Goal: Contribute content: Contribute content

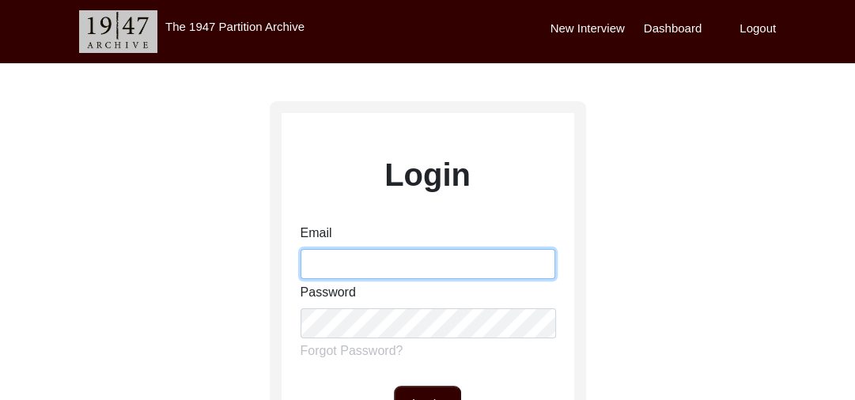
type input "gurmeet.singh@1947partitionarchive.org"
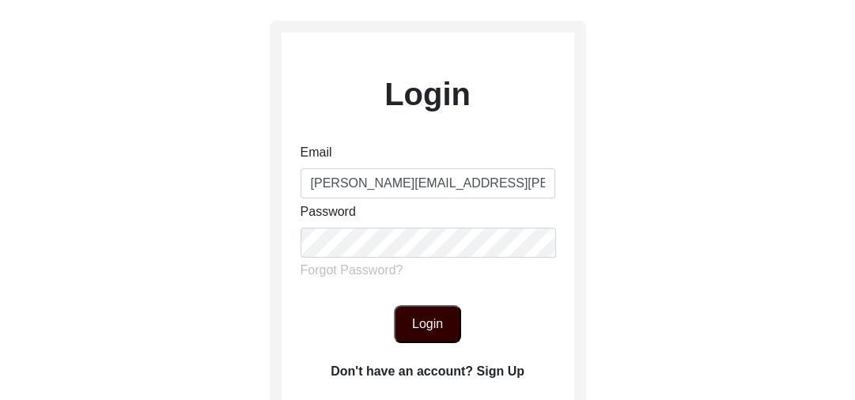
scroll to position [95, 0]
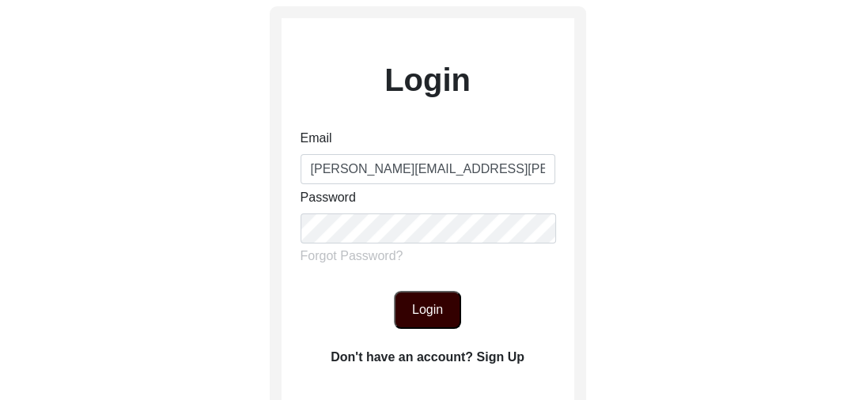
click at [433, 300] on button "Login" at bounding box center [427, 310] width 67 height 38
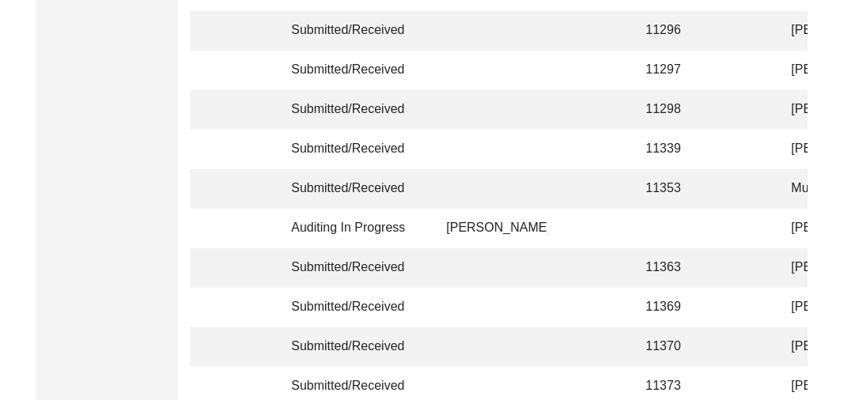
scroll to position [3589, 0]
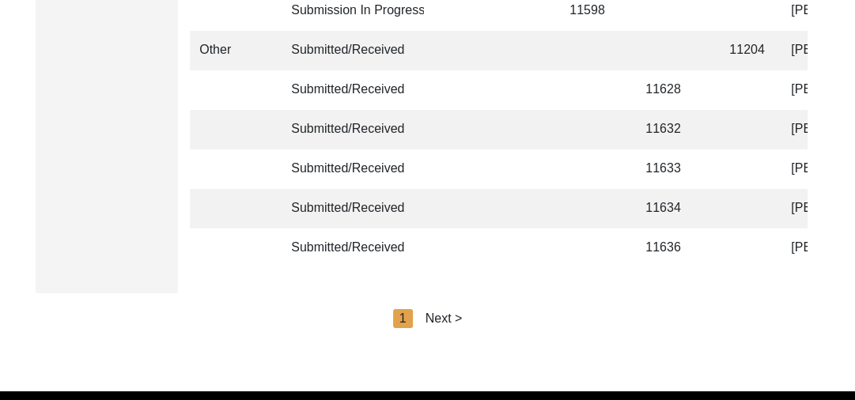
scroll to position [4003, 0]
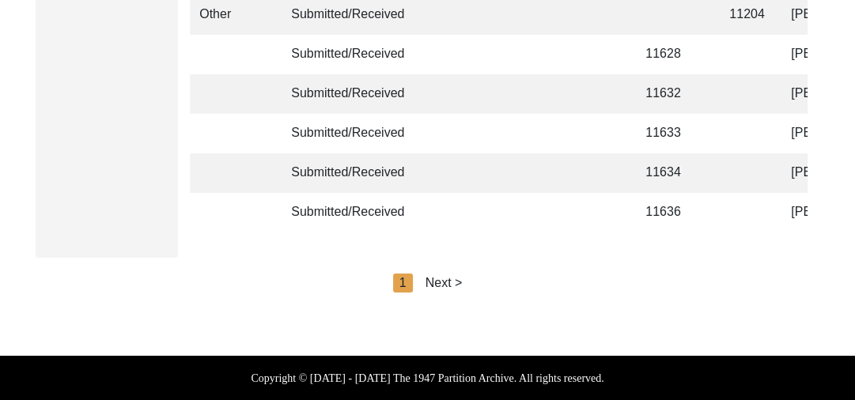
click at [439, 279] on div "Next >" at bounding box center [443, 283] width 37 height 19
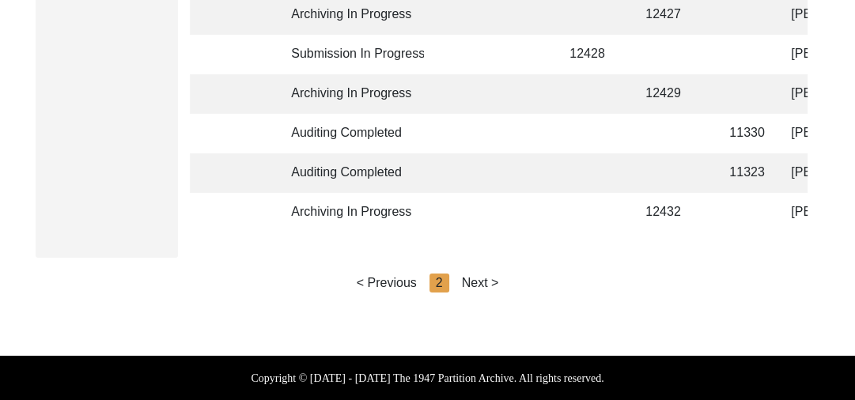
click at [489, 282] on div "Next >" at bounding box center [480, 283] width 37 height 19
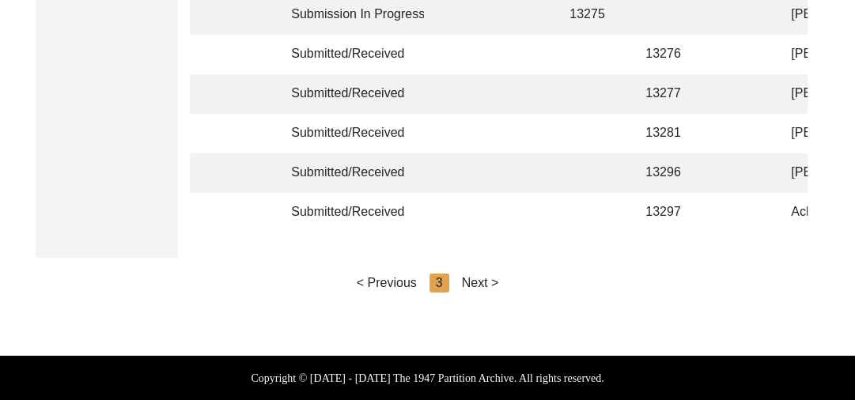
click at [489, 282] on div "Next >" at bounding box center [480, 283] width 37 height 19
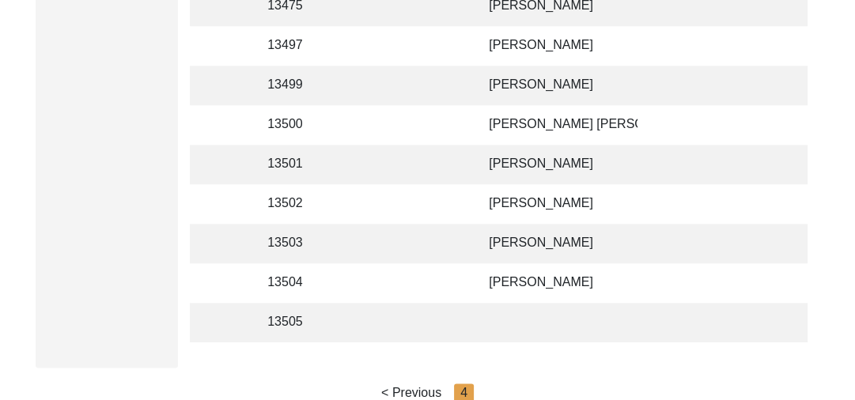
scroll to position [1228, 0]
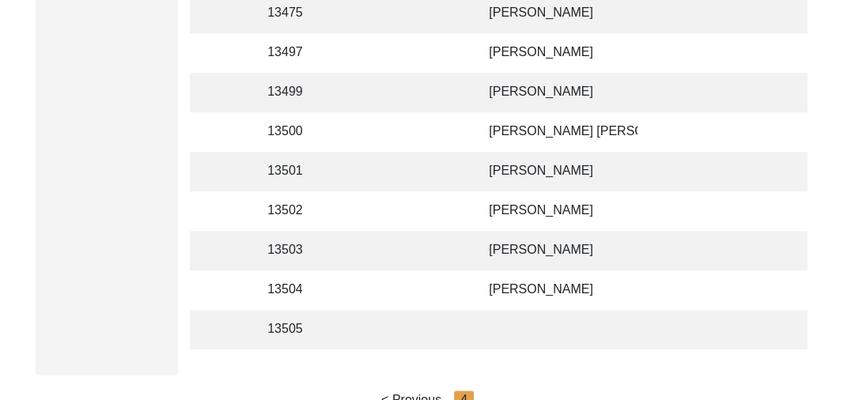
click at [560, 168] on td "[PERSON_NAME]" at bounding box center [558, 172] width 158 height 40
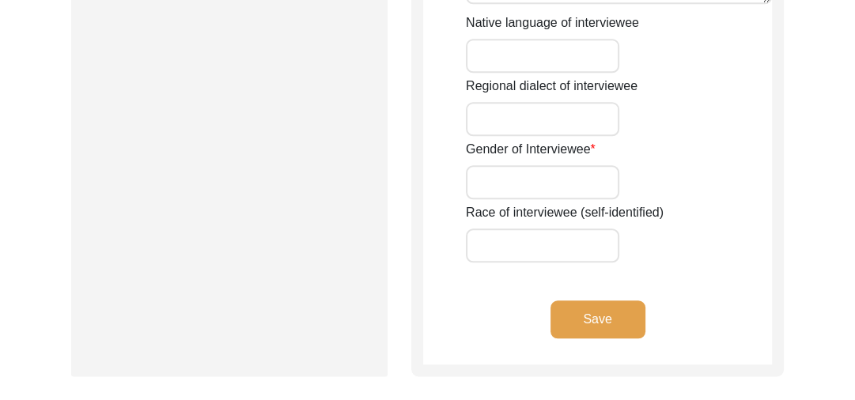
type input "[PERSON_NAME]"
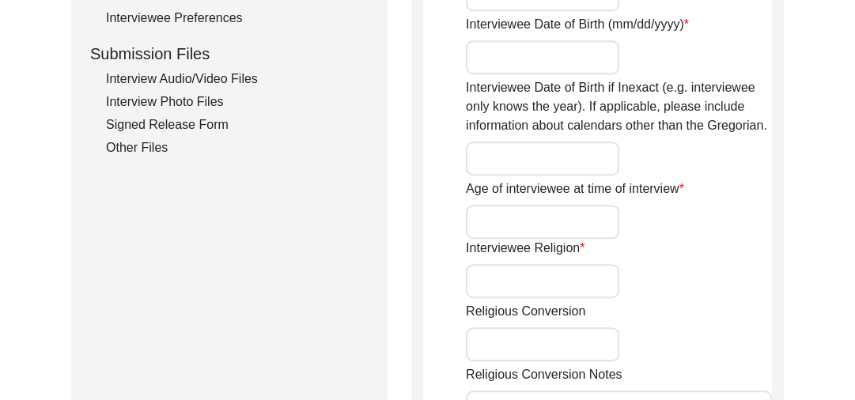
scroll to position [744, 0]
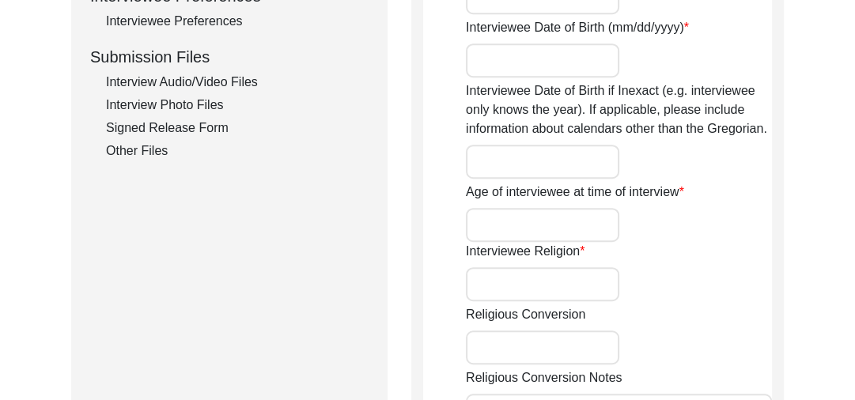
click at [223, 76] on div "Interview Audio/Video Files" at bounding box center [237, 82] width 262 height 19
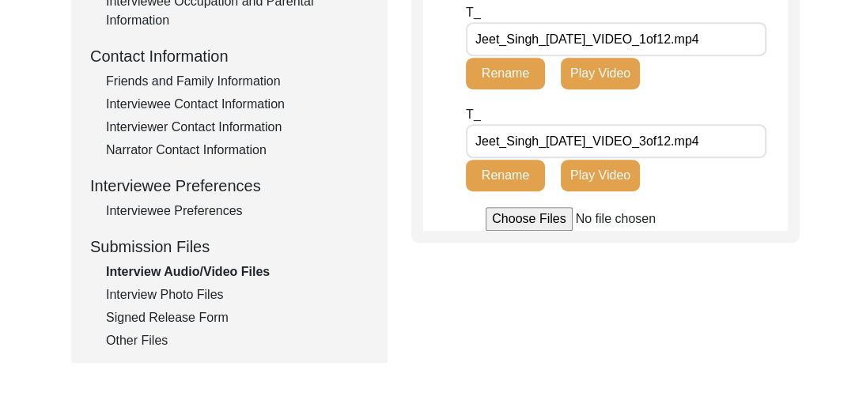
scroll to position [557, 0]
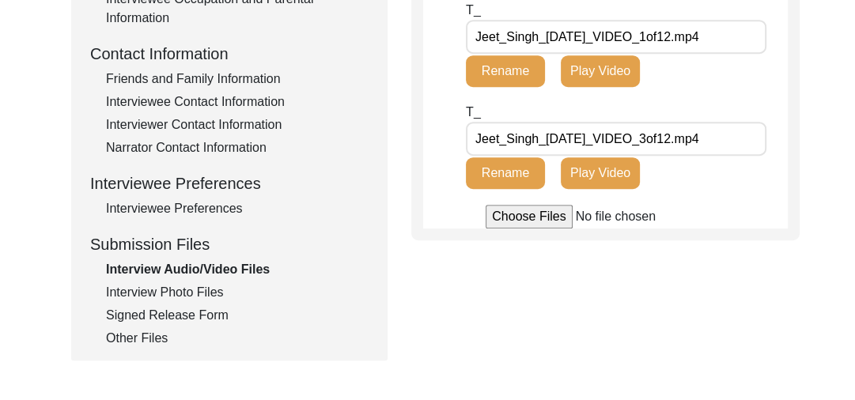
click at [515, 228] on input "file" at bounding box center [605, 217] width 240 height 24
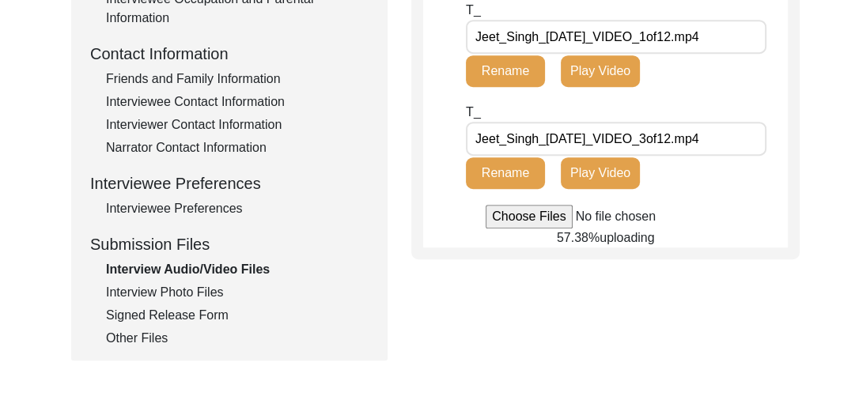
click at [509, 228] on input "file" at bounding box center [605, 217] width 240 height 24
type input "C:\fakepath\Jeet_Singh_08-12-2025_VIDEO_4of12.mp4"
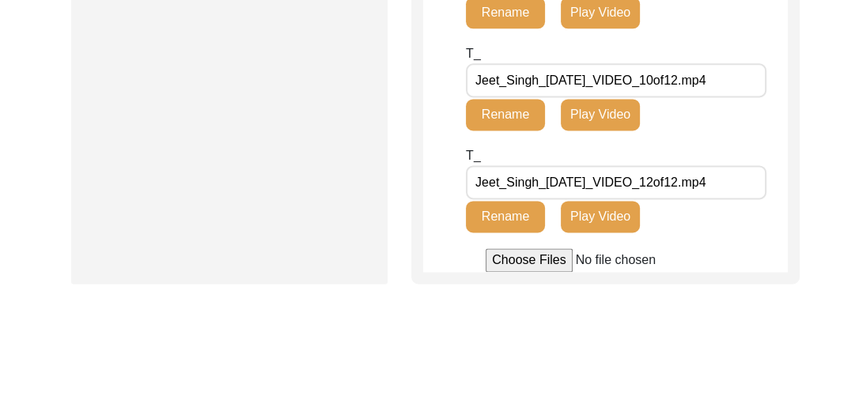
scroll to position [1543, 0]
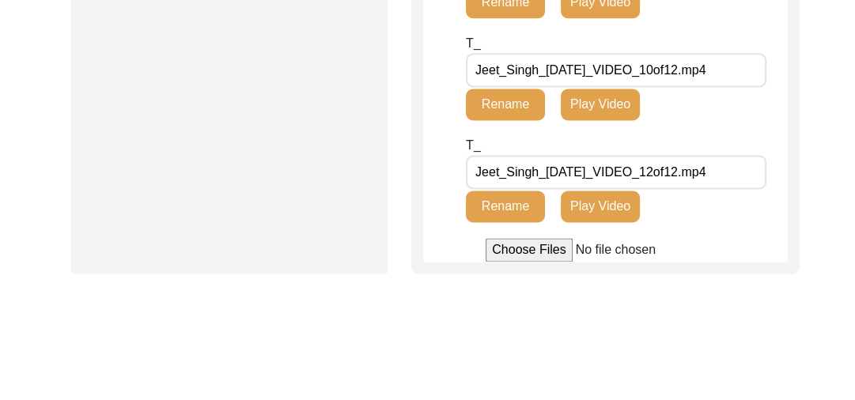
click at [520, 262] on input "file" at bounding box center [605, 250] width 240 height 24
type input "C:\fakepath\Jeet_Singh_08-12-2025_BROLL_1of8.mp4"
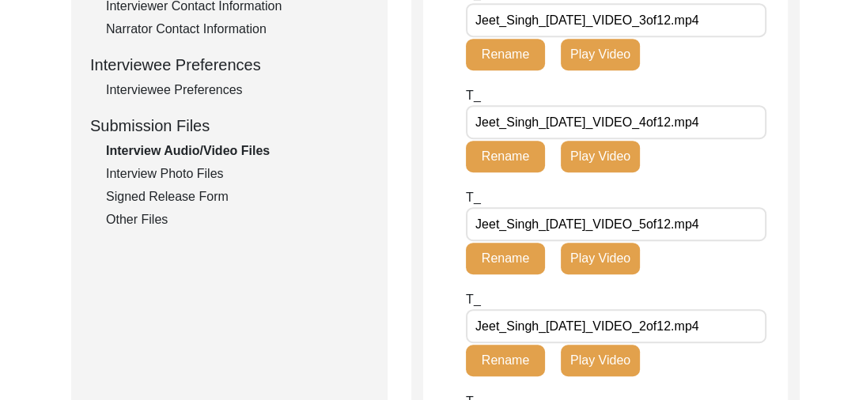
scroll to position [666, 0]
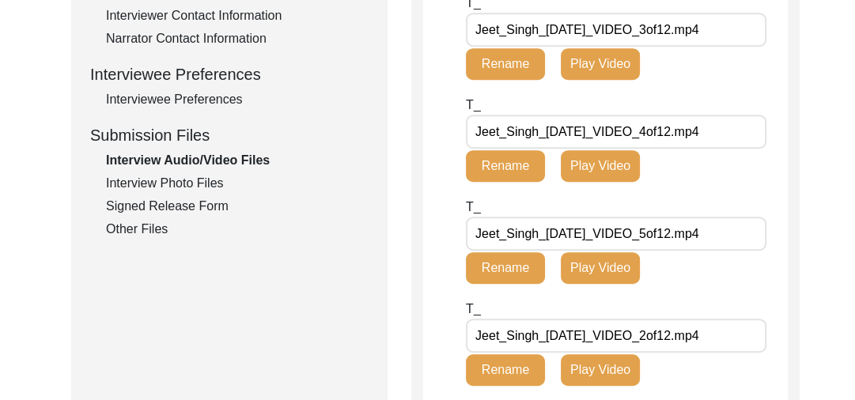
click at [178, 179] on div "Interview Photo Files" at bounding box center [237, 183] width 262 height 19
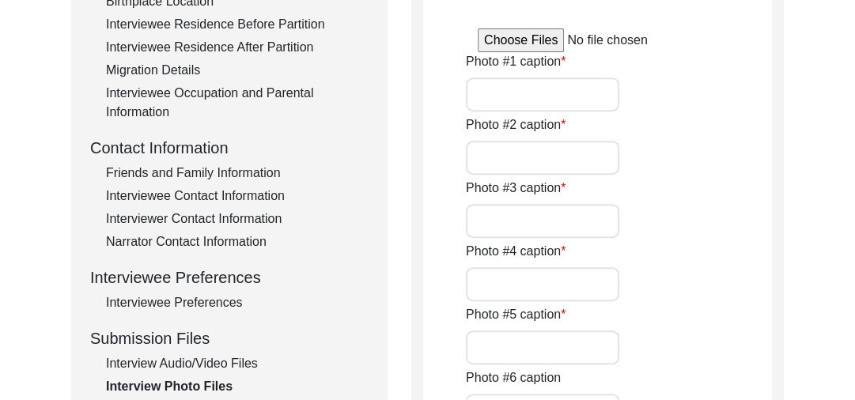
scroll to position [428, 0]
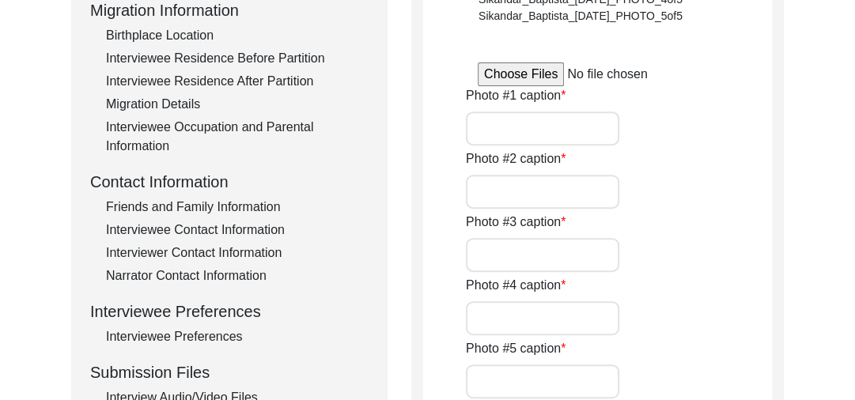
click at [532, 67] on input "file" at bounding box center [597, 74] width 240 height 24
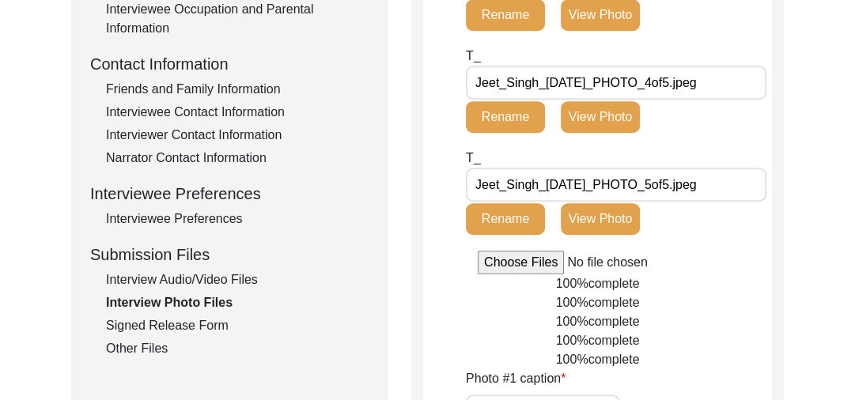
scroll to position [553, 0]
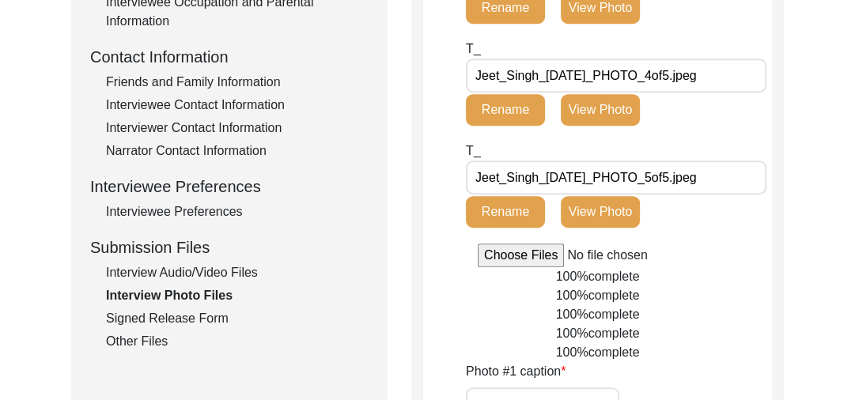
click at [515, 255] on input "file" at bounding box center [597, 255] width 240 height 24
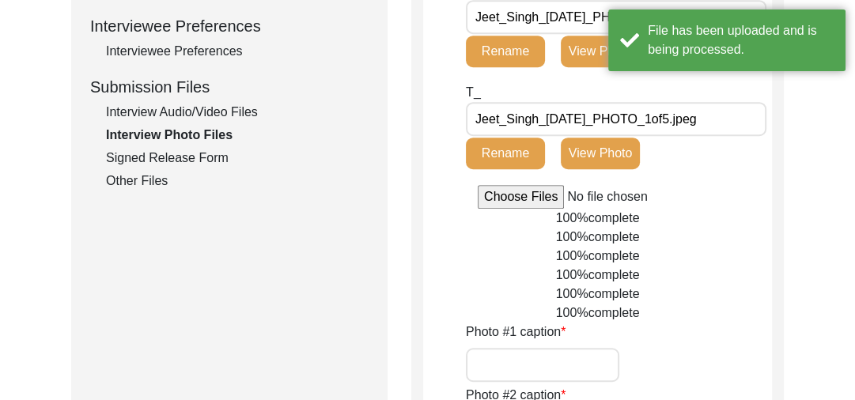
scroll to position [718, 0]
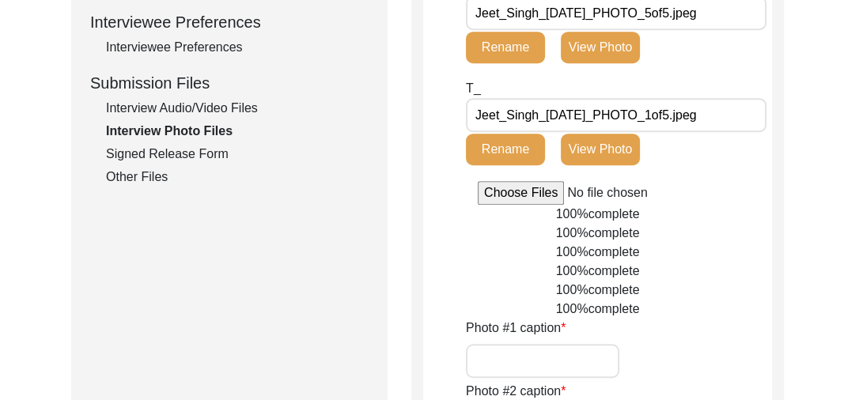
click at [516, 196] on input "file" at bounding box center [597, 193] width 240 height 24
type input "C:\fakepath\Jeet_Singh_08-12-2025_PHOTO_3of5.jpeg"
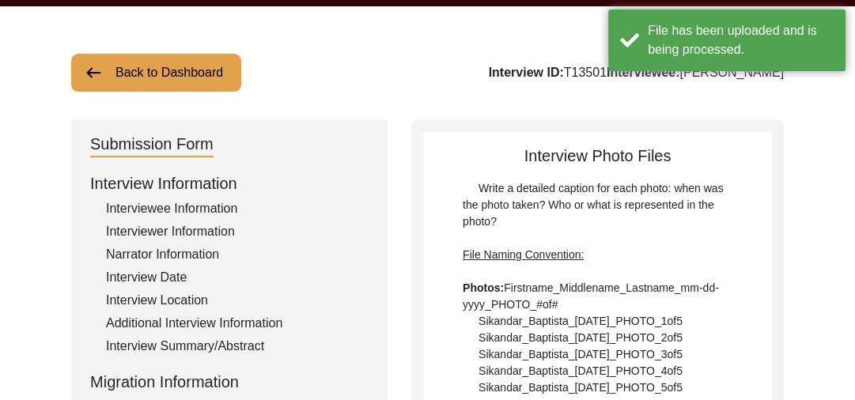
scroll to position [17, 0]
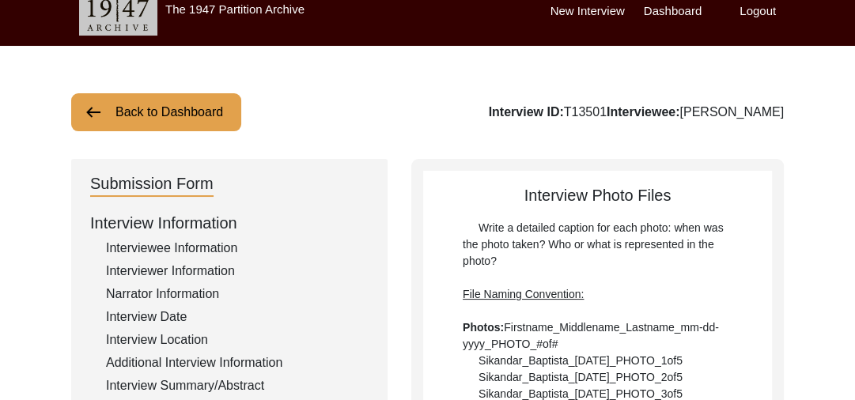
click at [128, 109] on button "Back to Dashboard" at bounding box center [156, 112] width 170 height 38
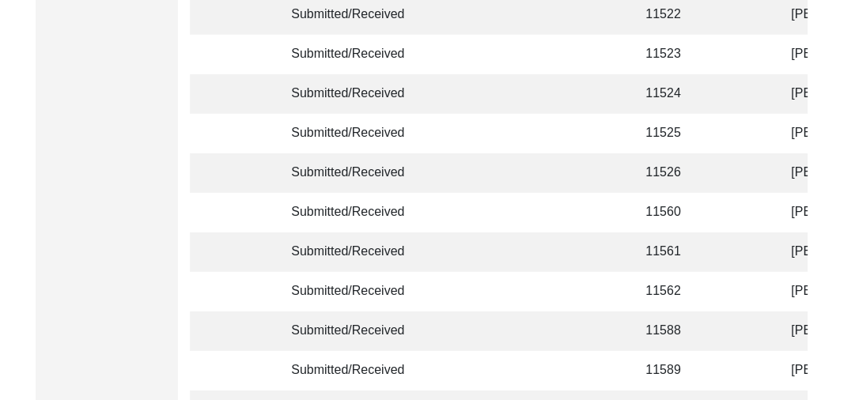
scroll to position [4003, 0]
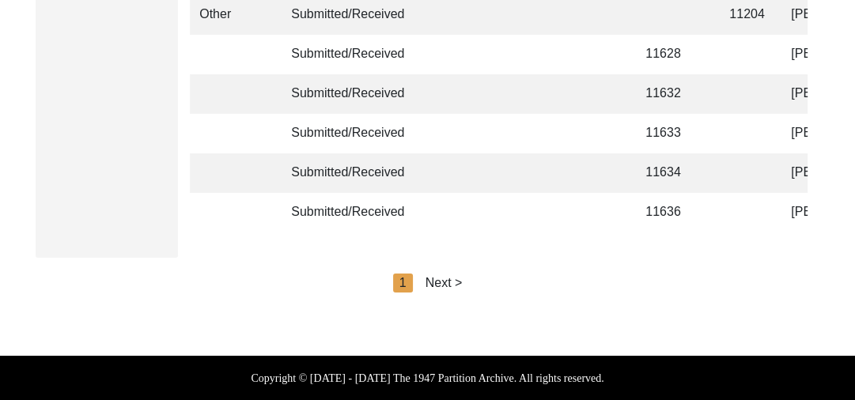
click at [440, 284] on div "Next >" at bounding box center [443, 283] width 37 height 19
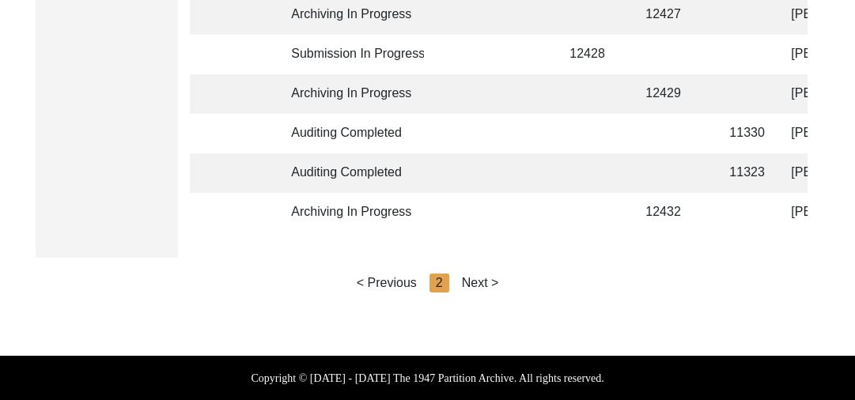
click at [489, 280] on div "Next >" at bounding box center [480, 283] width 37 height 19
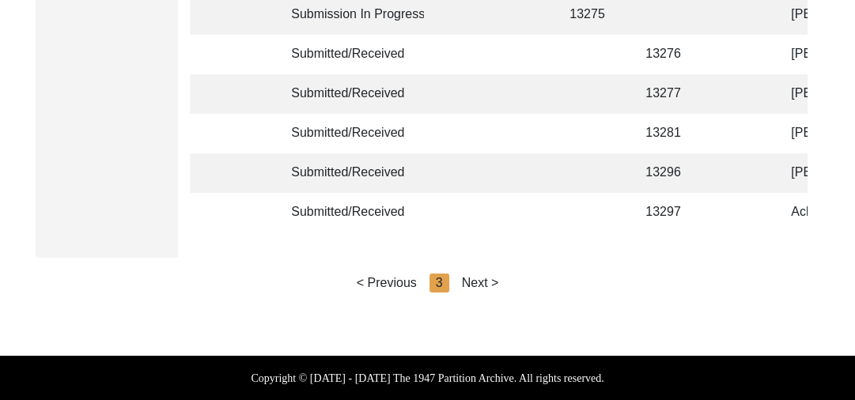
click at [480, 288] on div "Next >" at bounding box center [480, 283] width 37 height 19
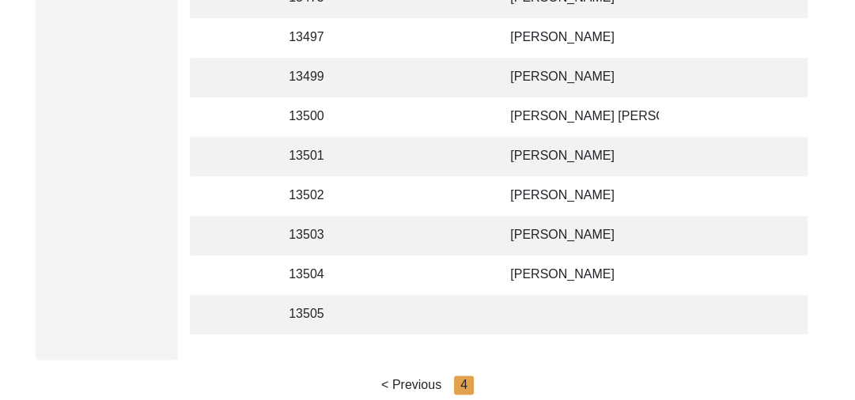
scroll to position [1228, 0]
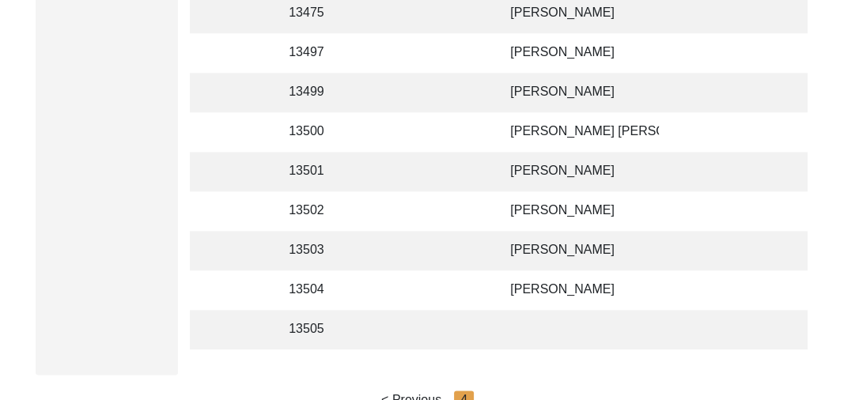
click at [554, 91] on td "[PERSON_NAME]" at bounding box center [579, 93] width 158 height 40
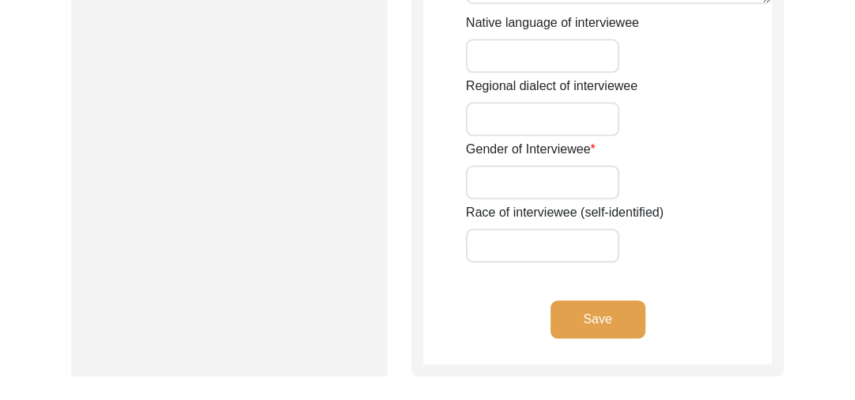
type input "[PERSON_NAME]"
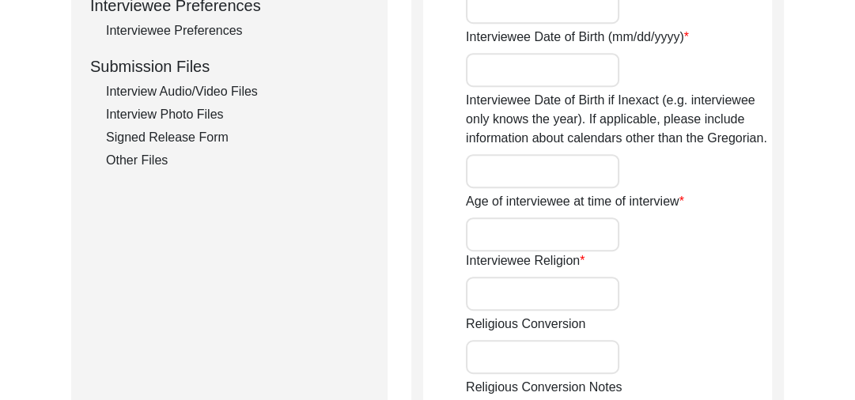
scroll to position [719, 0]
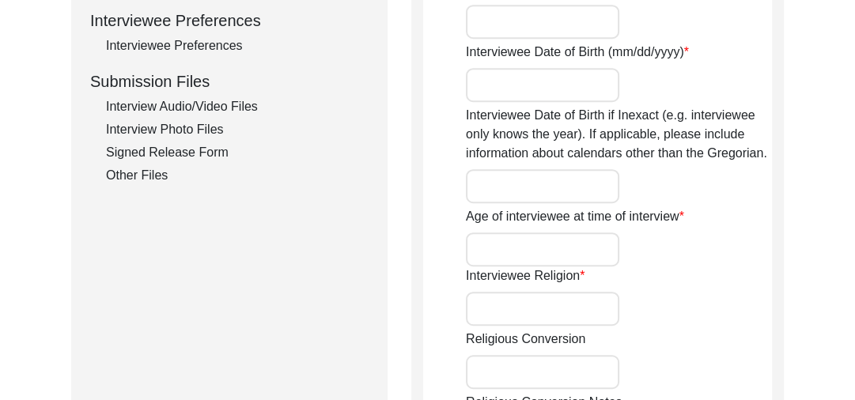
click at [217, 101] on div "Interview Audio/Video Files" at bounding box center [237, 106] width 262 height 19
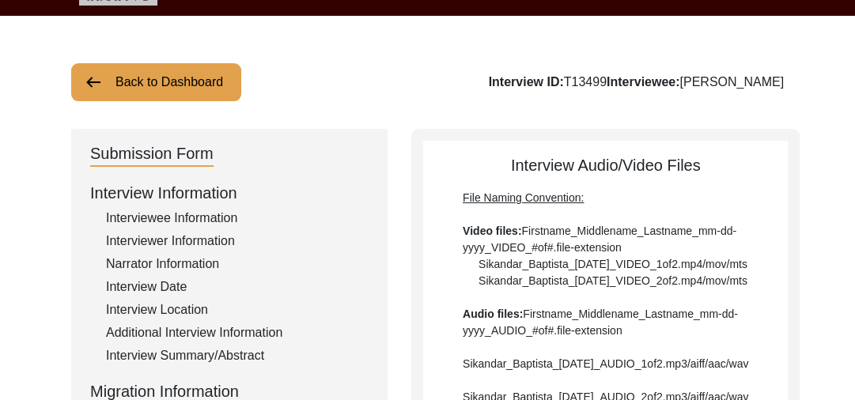
scroll to position [0, 0]
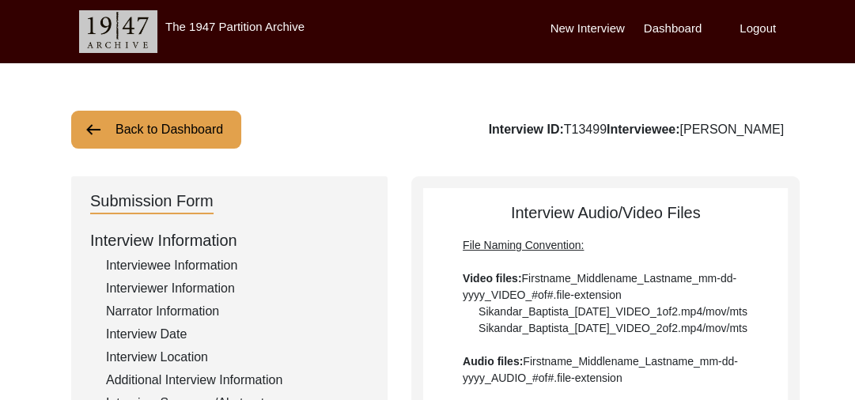
click at [101, 126] on img at bounding box center [93, 129] width 19 height 19
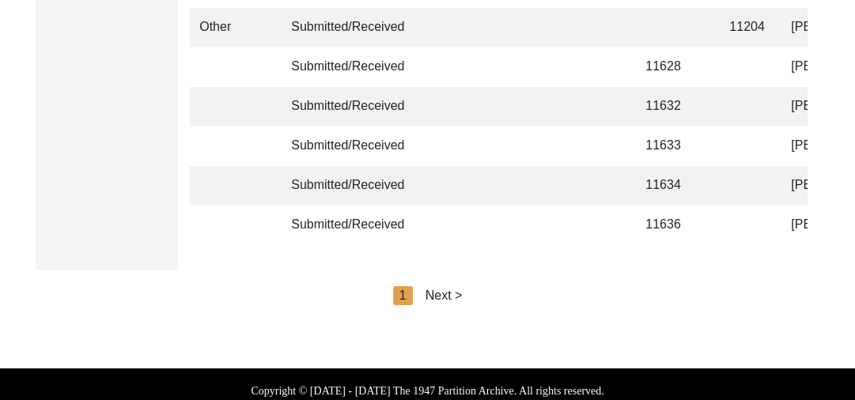
scroll to position [4003, 0]
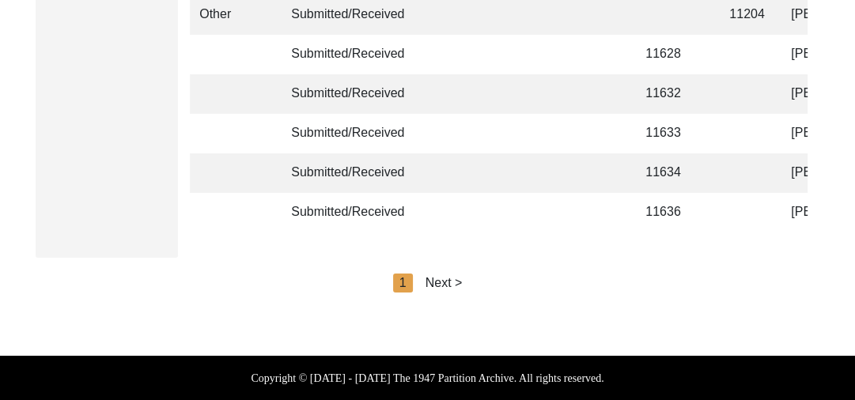
click at [453, 284] on div "Next >" at bounding box center [443, 283] width 37 height 19
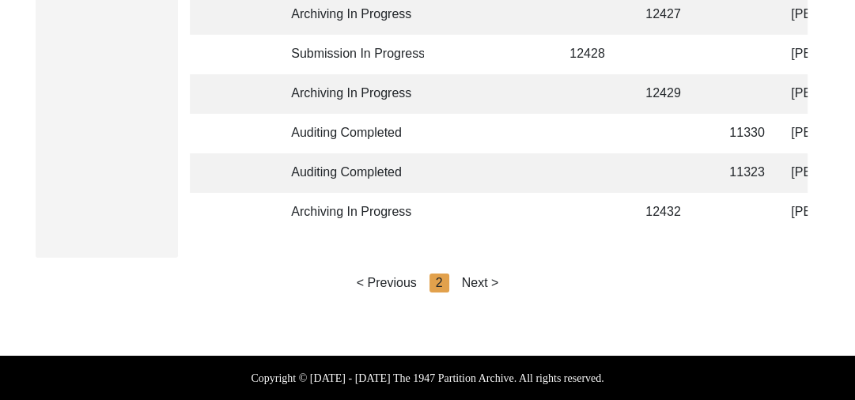
click at [474, 282] on div "Next >" at bounding box center [480, 283] width 37 height 19
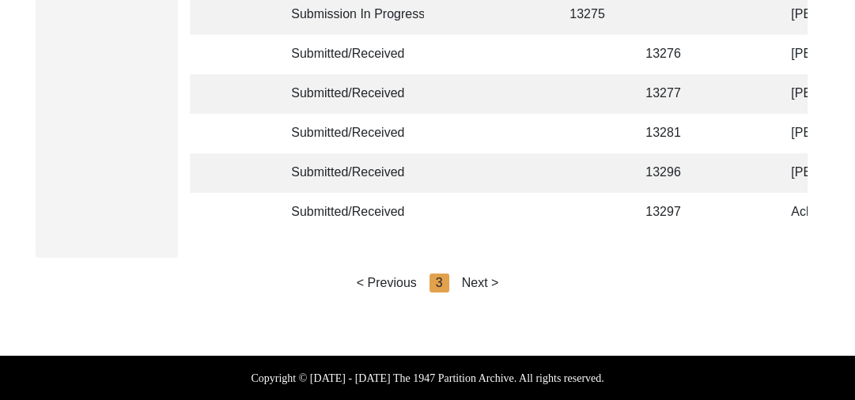
click at [489, 281] on div "Next >" at bounding box center [480, 283] width 37 height 19
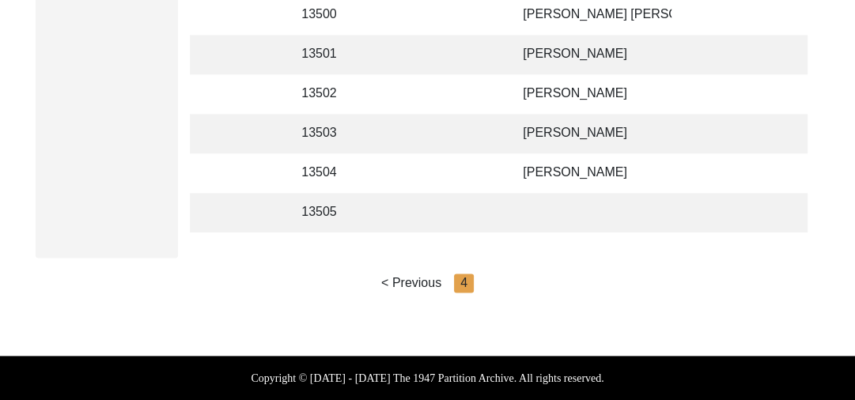
scroll to position [0, 281]
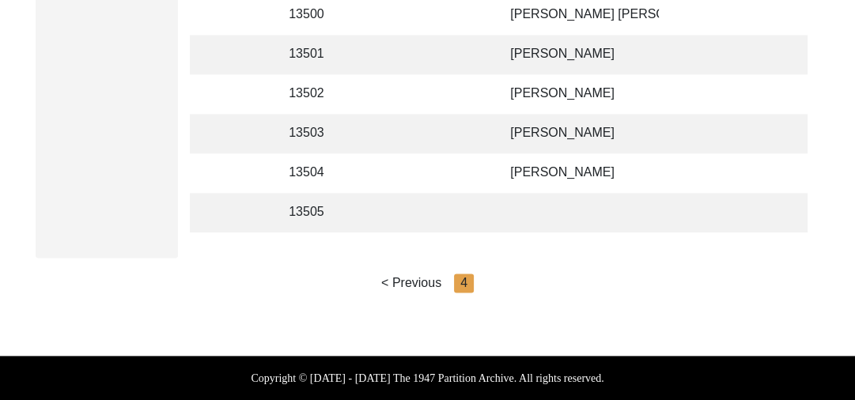
click at [597, 119] on td "[PERSON_NAME]" at bounding box center [579, 134] width 158 height 40
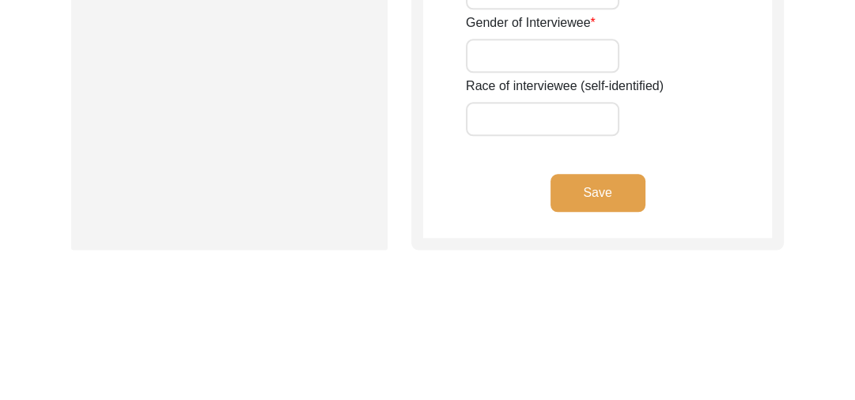
scroll to position [1429, 0]
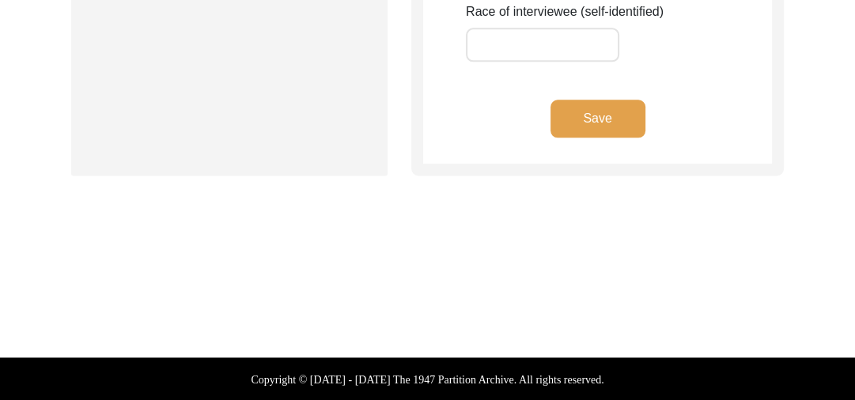
type input "[PERSON_NAME]"
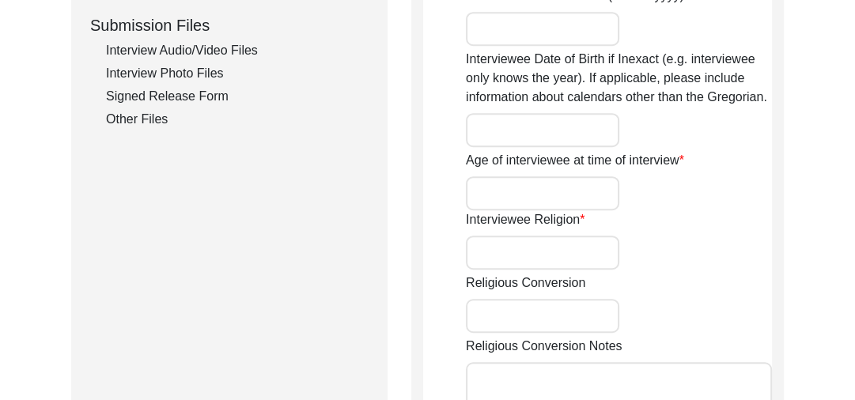
scroll to position [745, 0]
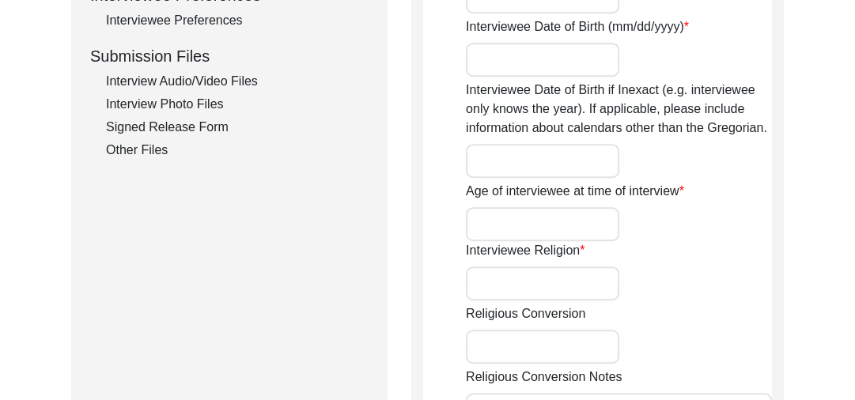
click at [206, 77] on div "Interview Audio/Video Files" at bounding box center [237, 81] width 262 height 19
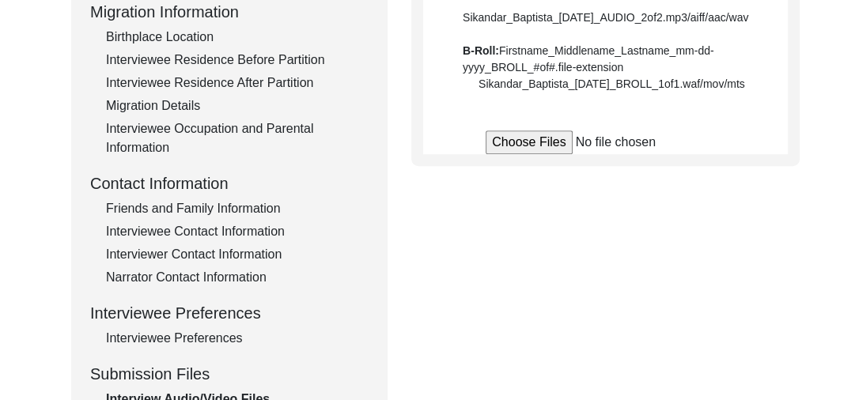
scroll to position [428, 0]
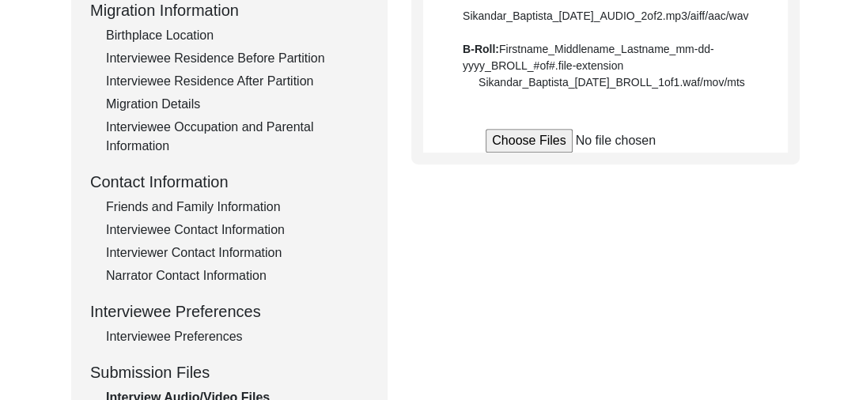
click at [511, 153] on input "file" at bounding box center [605, 141] width 240 height 24
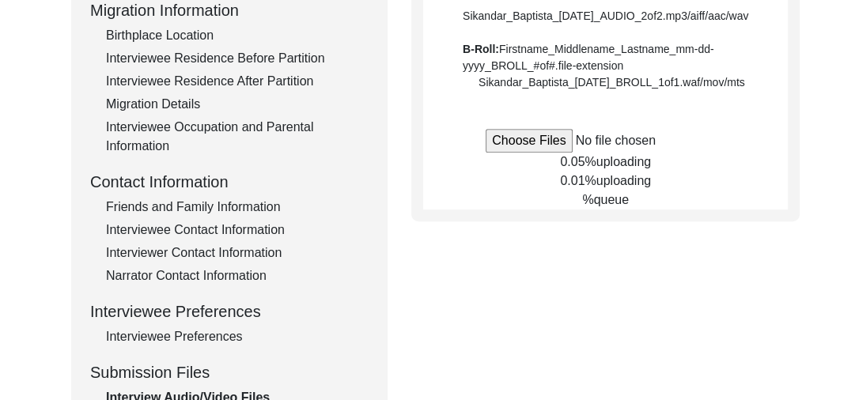
click at [548, 153] on input "file" at bounding box center [605, 141] width 240 height 24
type input "C:\fakepath\Gurdial_Singh_[DATE]_BROLL_1of3.mp4"
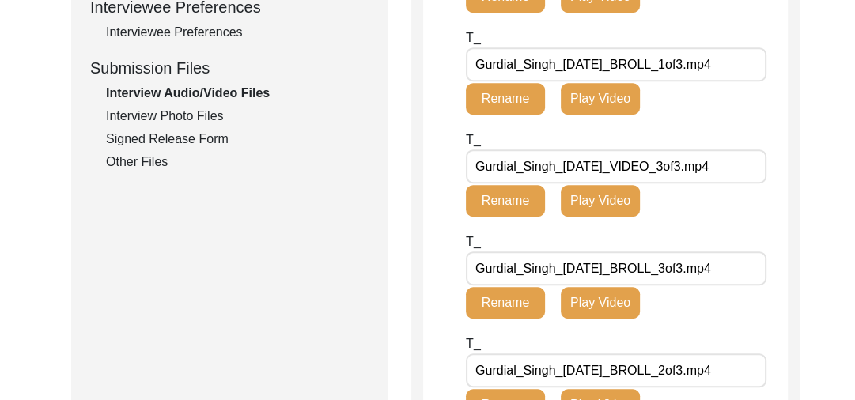
scroll to position [36, 0]
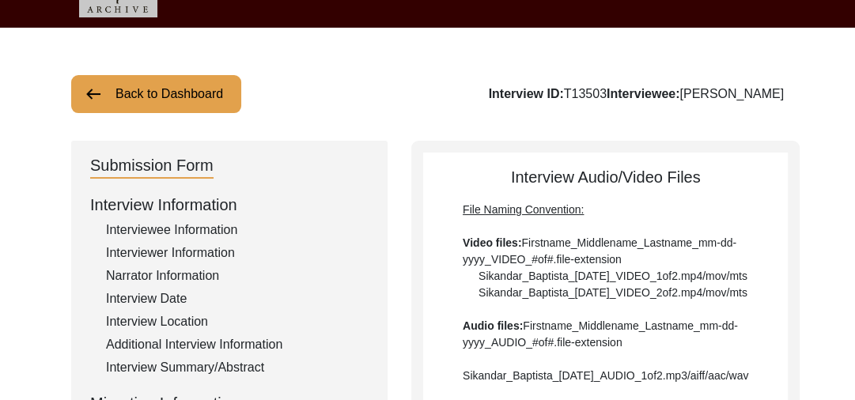
click at [92, 88] on img at bounding box center [93, 94] width 19 height 19
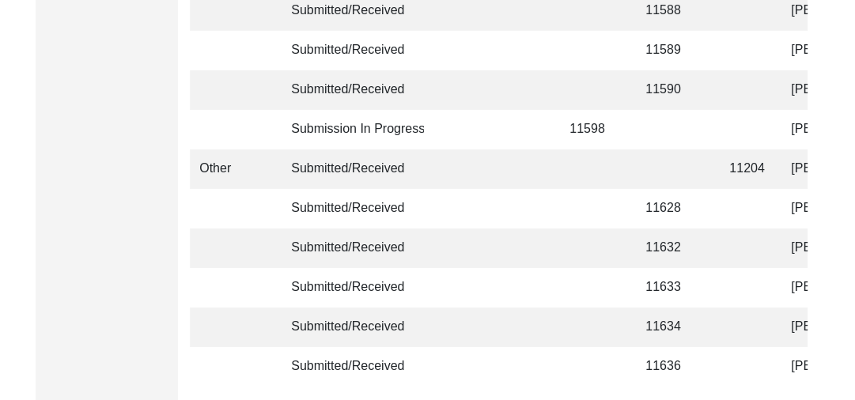
scroll to position [4003, 0]
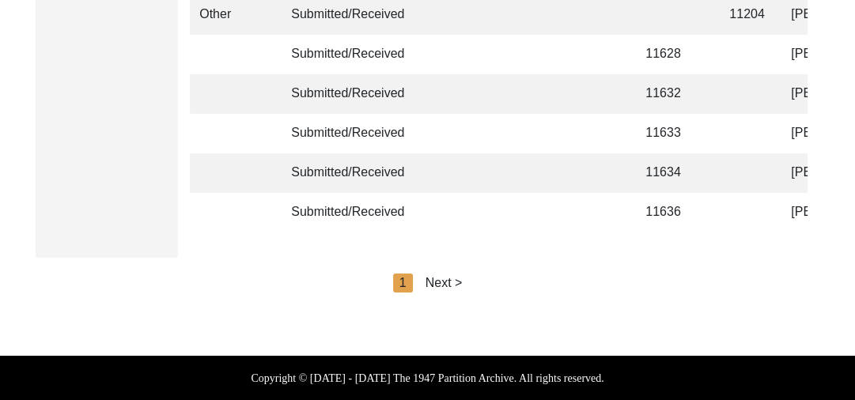
click at [443, 277] on div "Next >" at bounding box center [443, 283] width 37 height 19
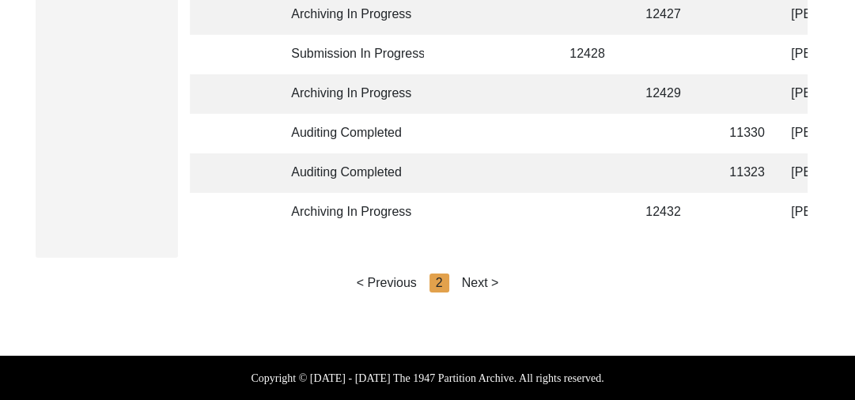
click at [475, 280] on div "Next >" at bounding box center [480, 283] width 37 height 19
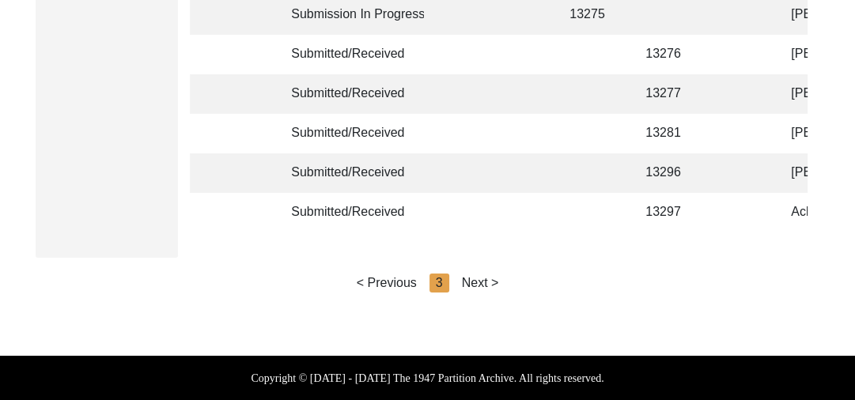
click at [486, 279] on div "Next >" at bounding box center [480, 283] width 37 height 19
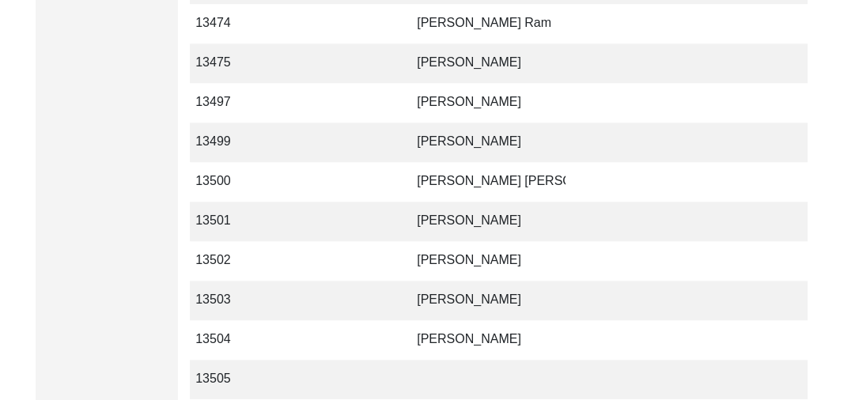
scroll to position [1181, 0]
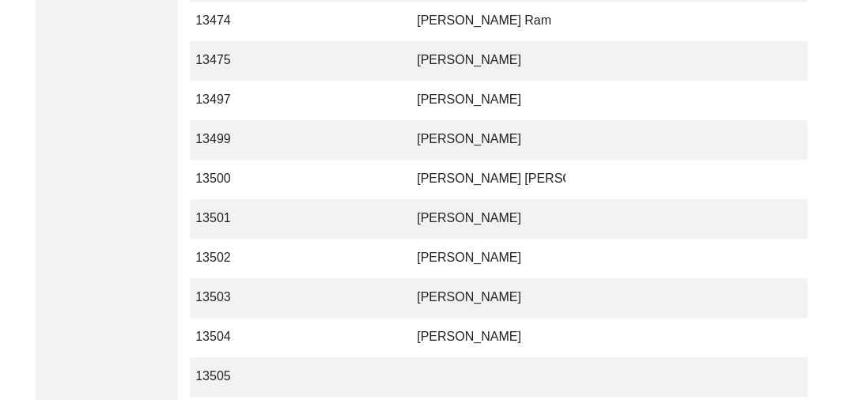
click at [411, 253] on td "[PERSON_NAME]" at bounding box center [486, 259] width 158 height 40
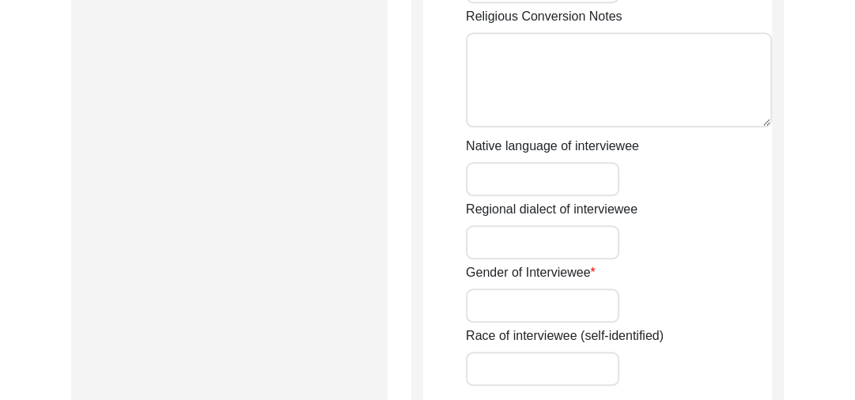
type input "[PERSON_NAME]"
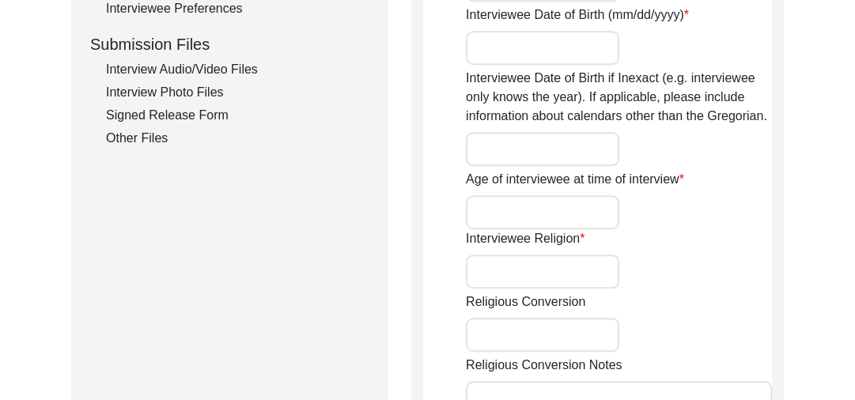
scroll to position [751, 0]
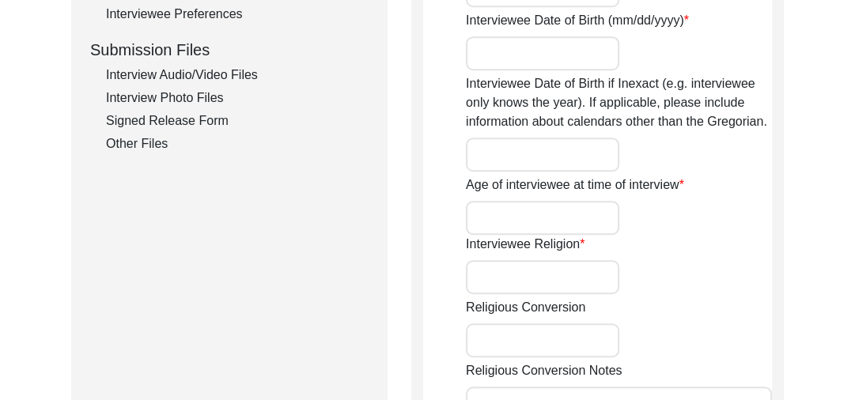
click at [204, 70] on div "Interview Audio/Video Files" at bounding box center [237, 75] width 262 height 19
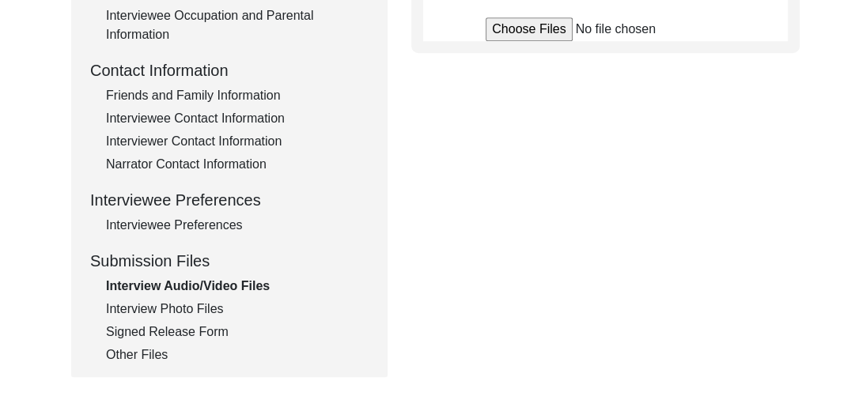
scroll to position [515, 0]
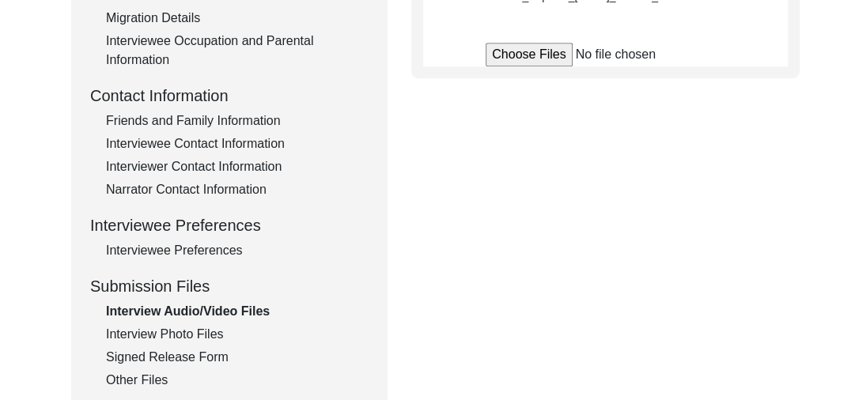
click at [528, 66] on input "file" at bounding box center [605, 55] width 240 height 24
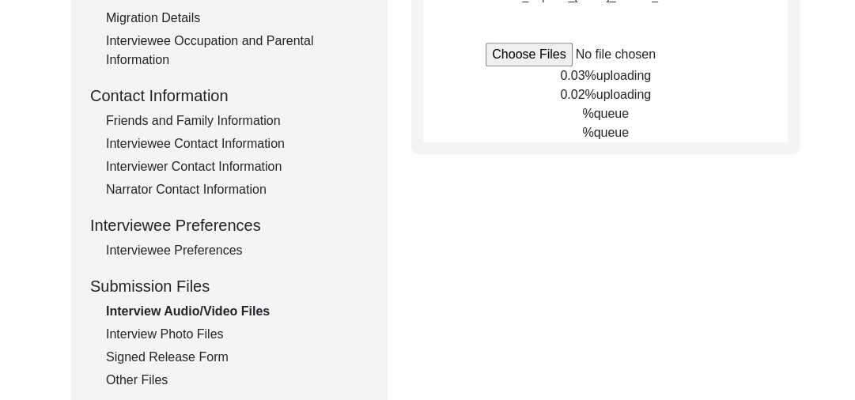
click at [519, 66] on input "file" at bounding box center [605, 55] width 240 height 24
type input "C:\fakepath\Ajmer_Singh_[DATE]_BROLL_1of2.mp4"
